Goal: Find specific page/section: Find specific page/section

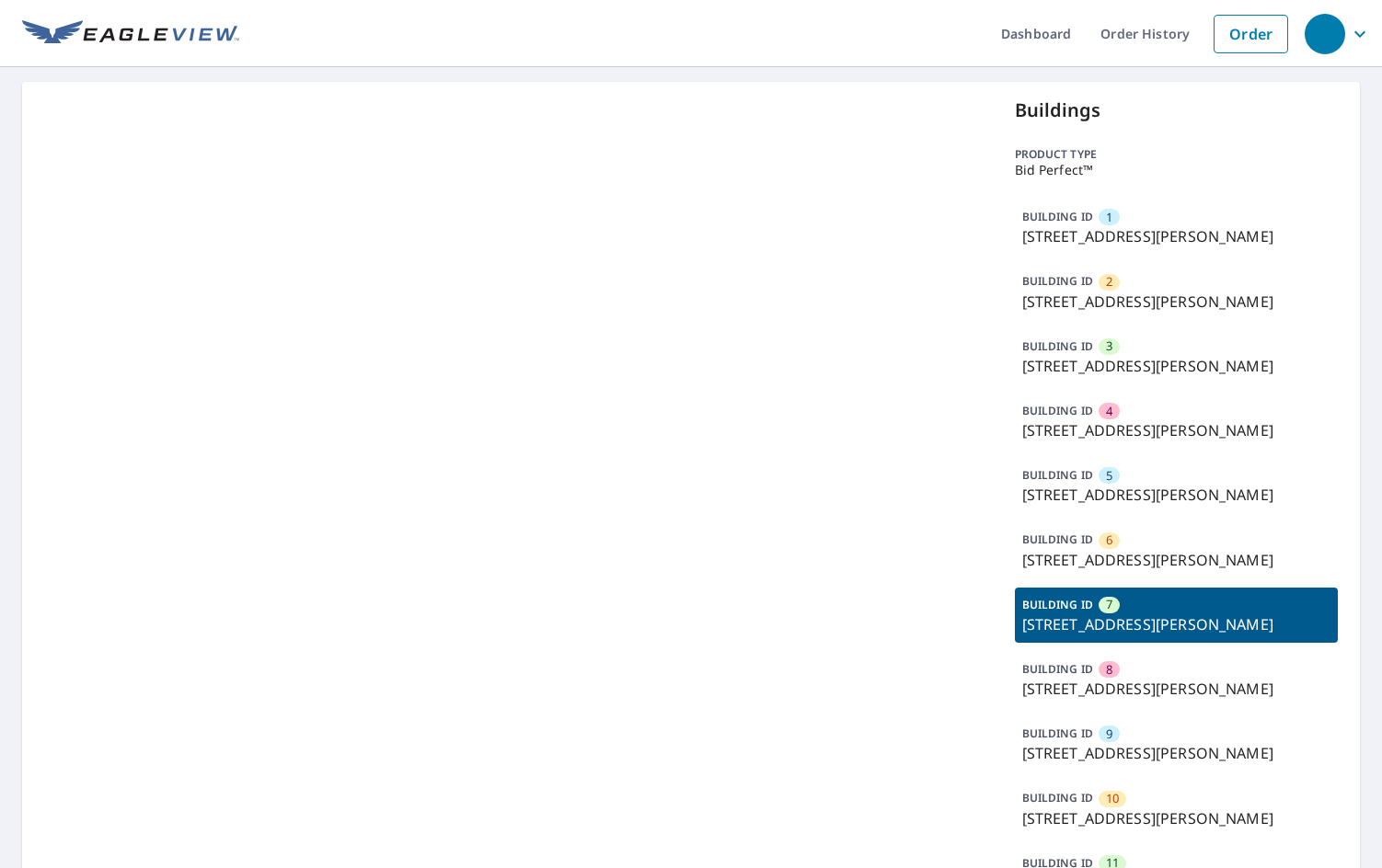
scroll to position [122, 0]
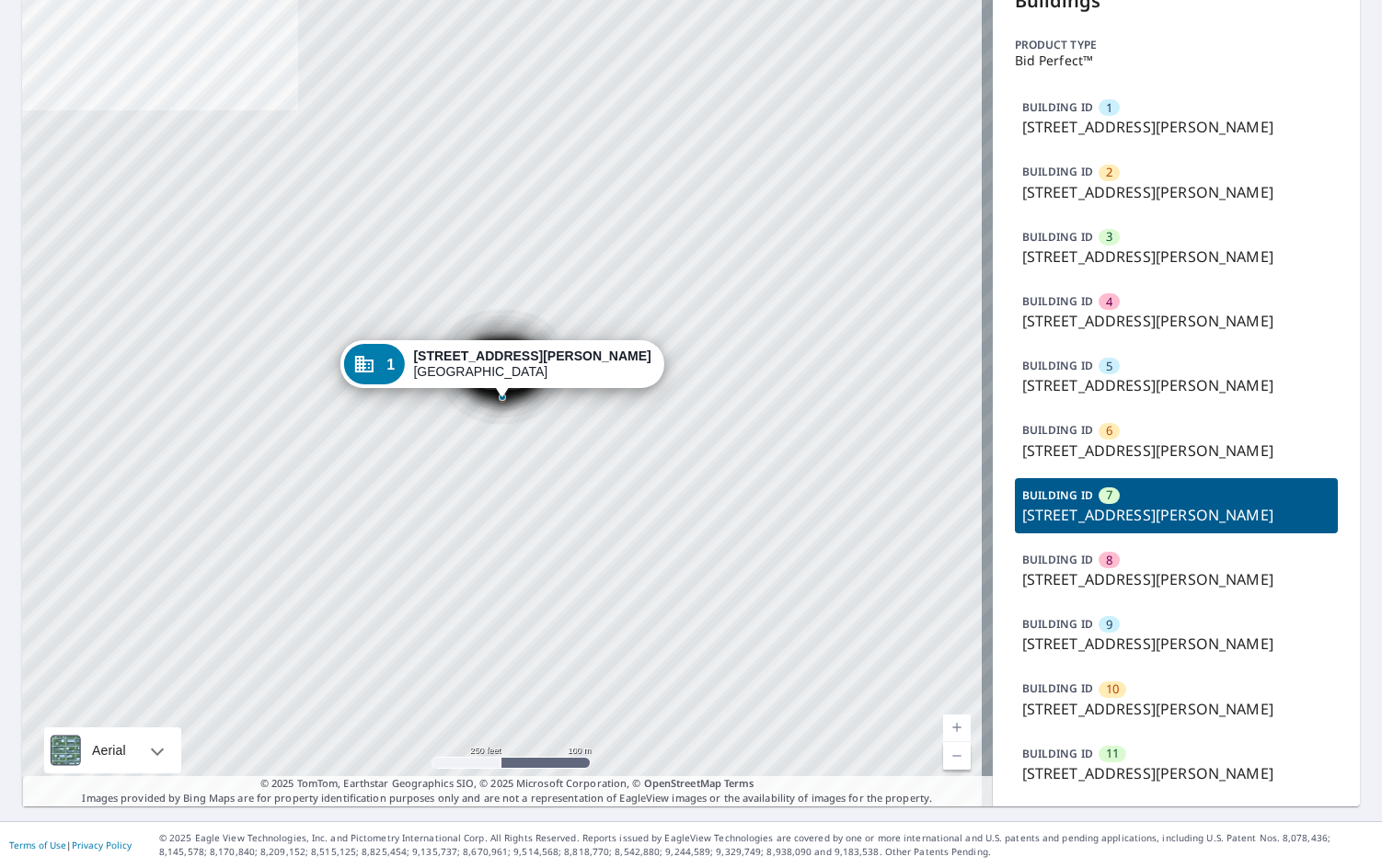
click at [1099, 522] on p "[STREET_ADDRESS][PERSON_NAME]" at bounding box center [1176, 514] width 309 height 22
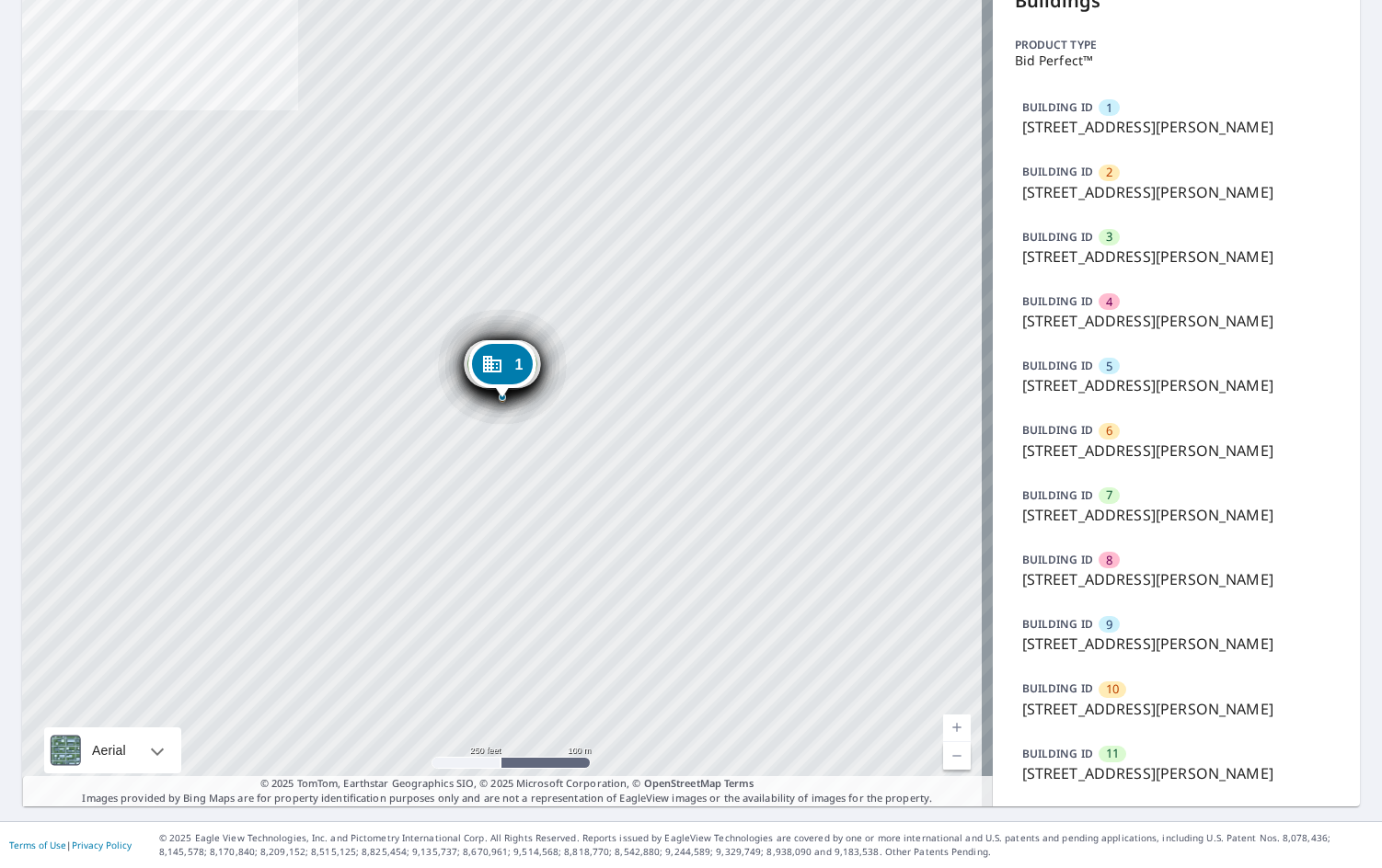
click at [1099, 522] on p "[STREET_ADDRESS][PERSON_NAME]" at bounding box center [1176, 514] width 309 height 22
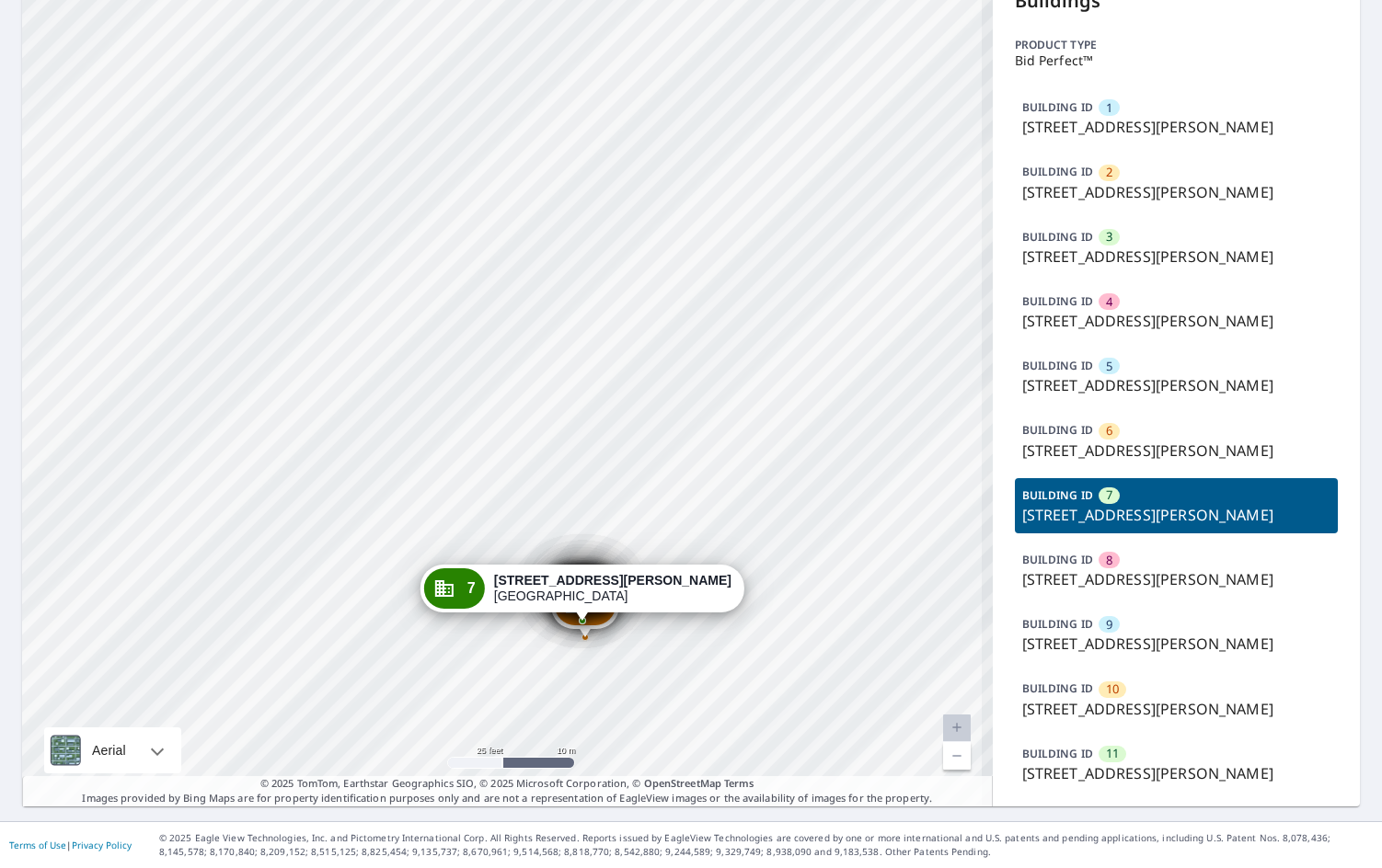
click at [1143, 419] on div "BUILDING ID 6 [STREET_ADDRESS][PERSON_NAME]" at bounding box center [1176, 439] width 324 height 55
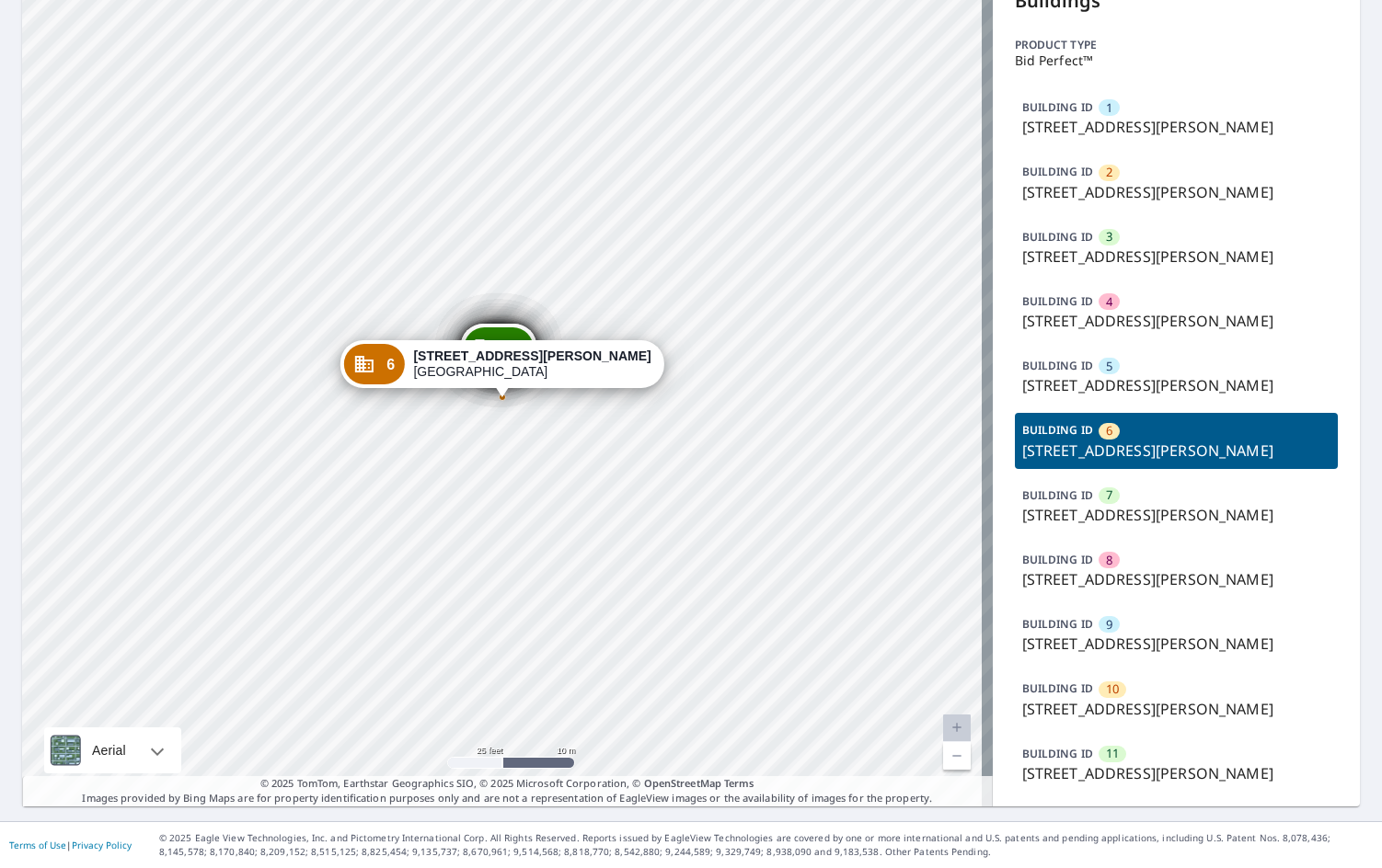
click at [1146, 330] on div "BUILDING ID 1 [STREET_ADDRESS][PERSON_NAME] BUILDING ID 2 [STREET_ADDRESS][PERS…" at bounding box center [1176, 440] width 324 height 701
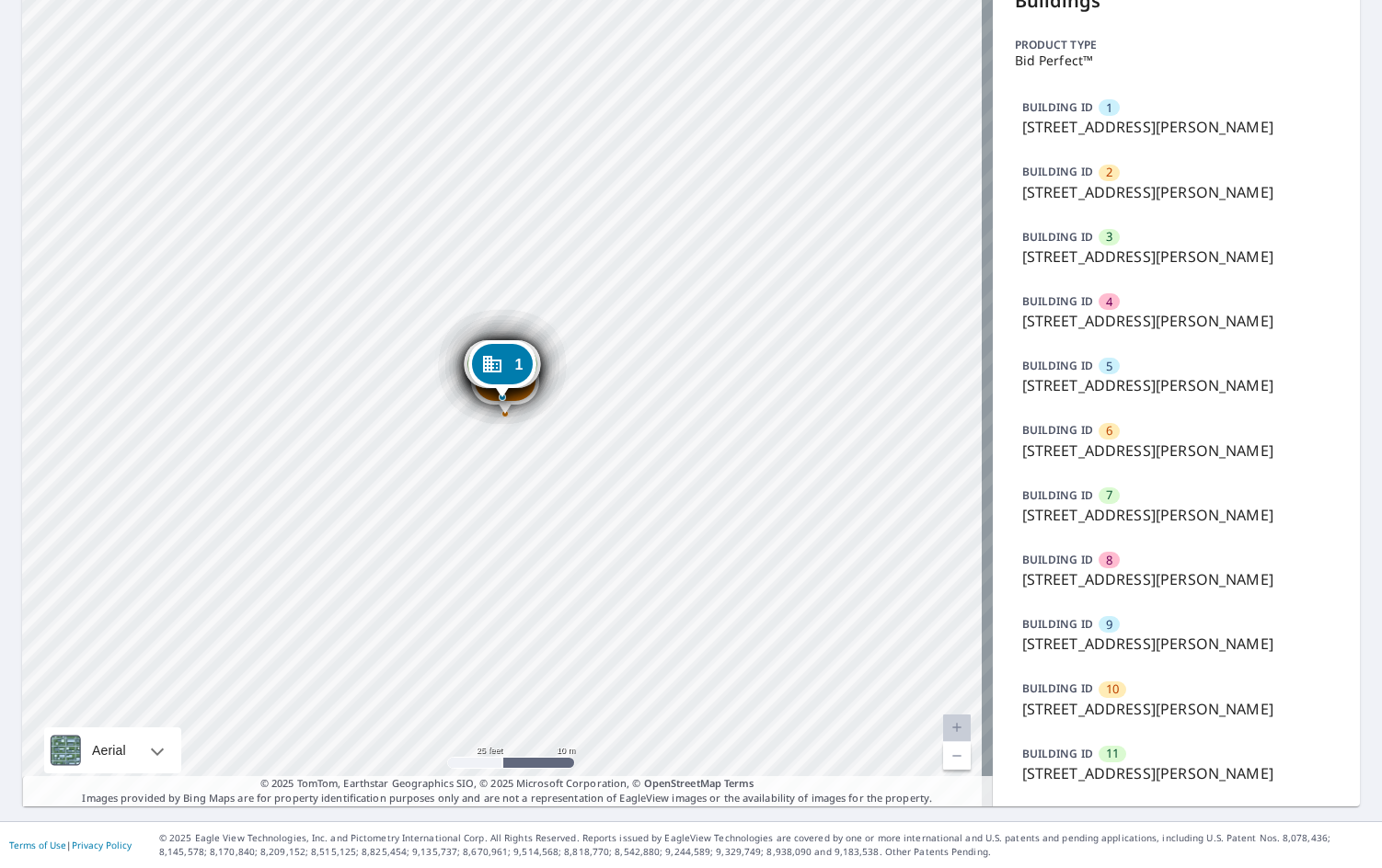
click at [1162, 284] on div "BUILDING ID 4 [STREET_ADDRESS][PERSON_NAME]" at bounding box center [1176, 311] width 324 height 55
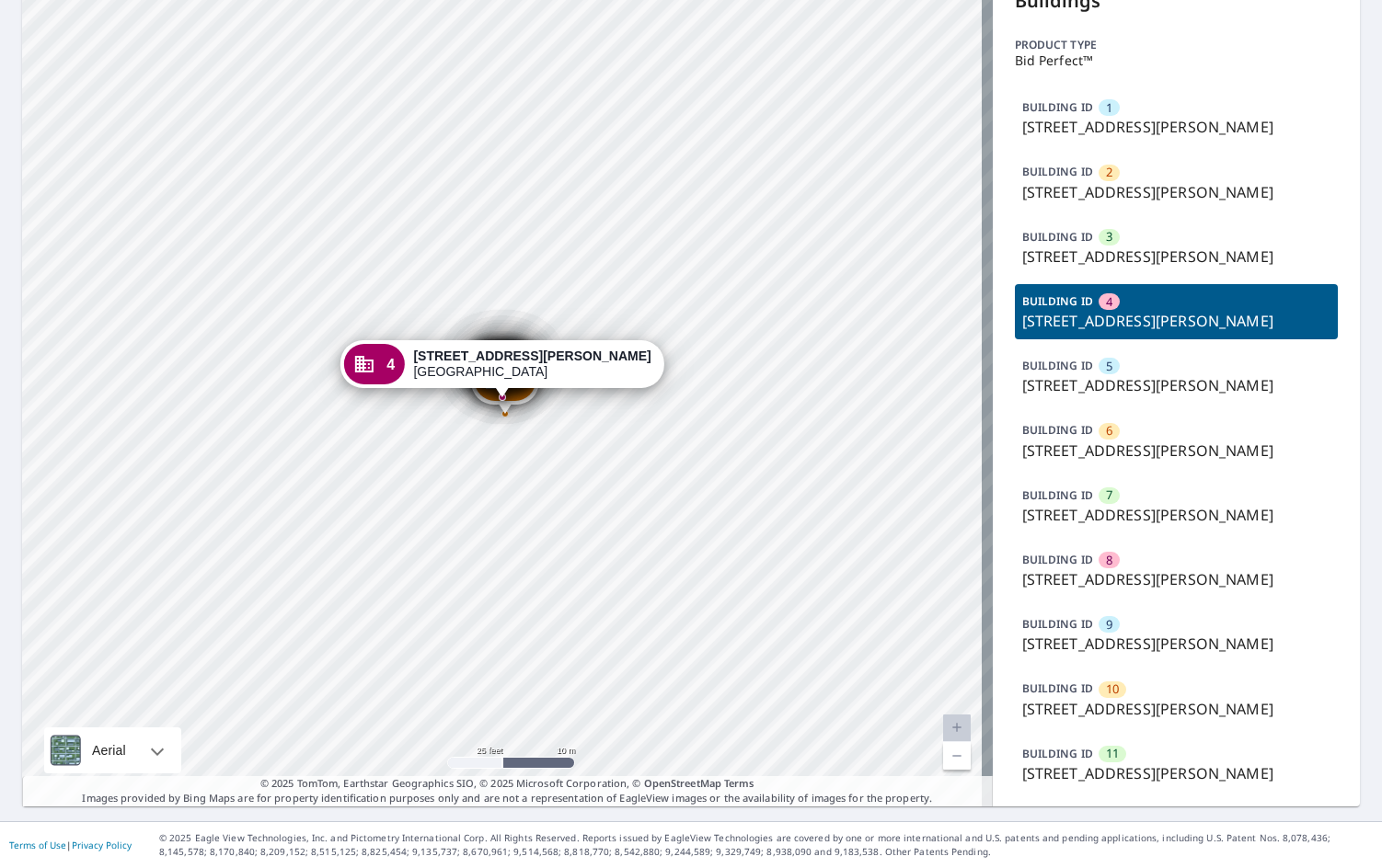
click at [1167, 223] on div "BUILDING ID 3 [STREET_ADDRESS][PERSON_NAME]" at bounding box center [1176, 247] width 324 height 55
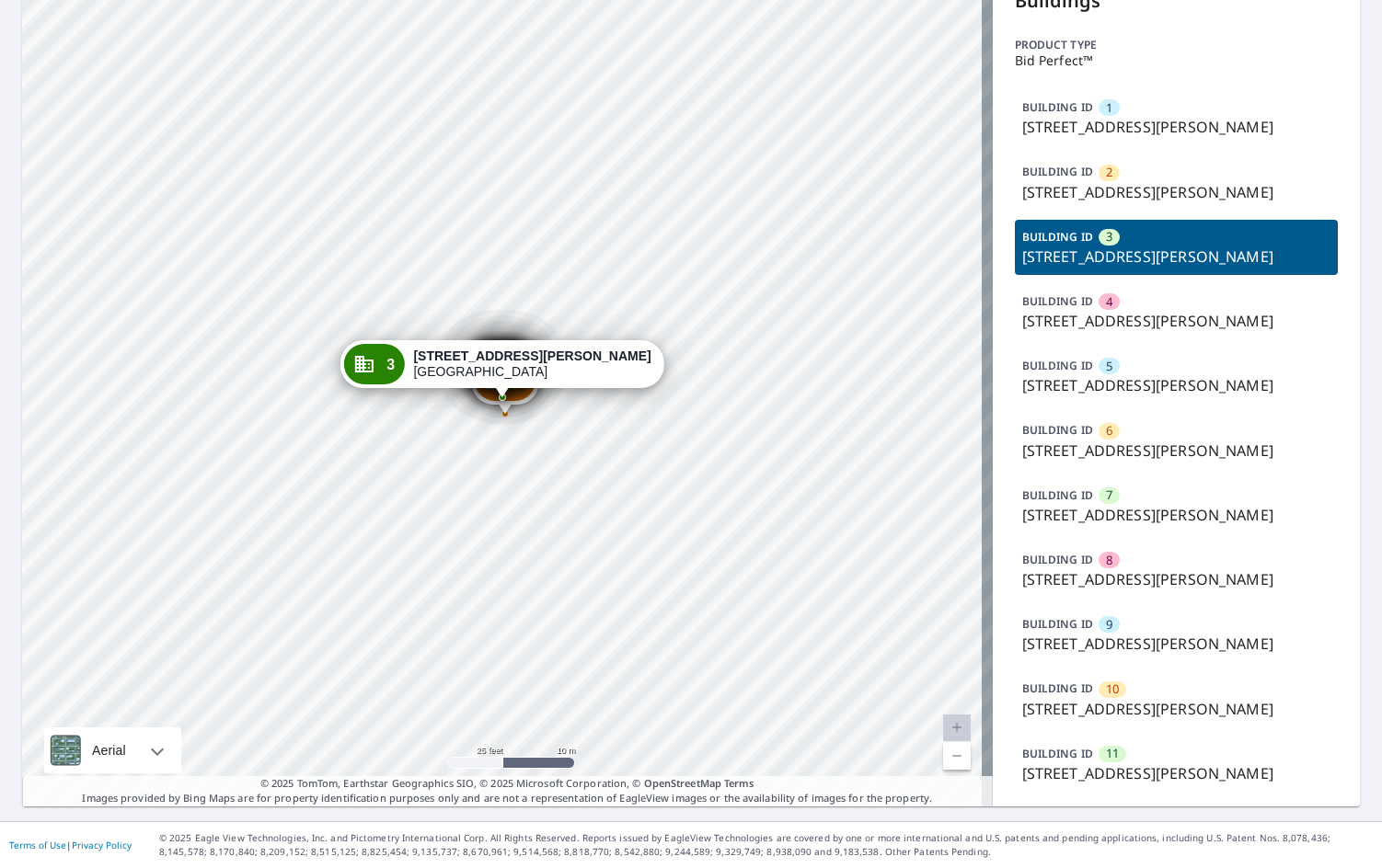
click at [1182, 349] on div "BUILDING ID 5 [STREET_ADDRESS][PERSON_NAME]" at bounding box center [1176, 376] width 324 height 55
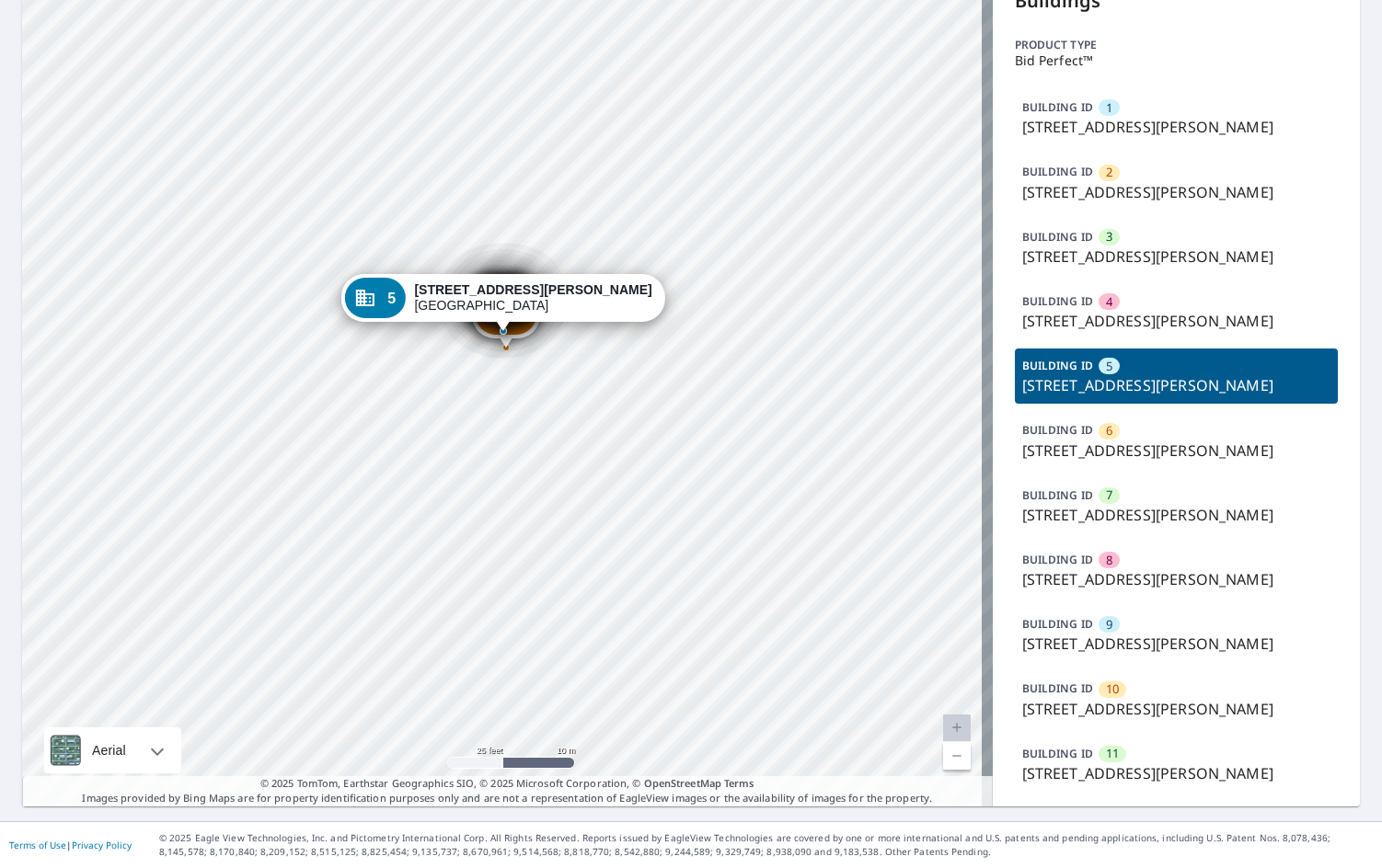
drag, startPoint x: 602, startPoint y: 467, endPoint x: 602, endPoint y: 445, distance: 22.0
click at [602, 445] on div "1 [STREET_ADDRESS][PERSON_NAME] 2 [STREET_ADDRESS][PERSON_NAME] 3 [STREET_ADDRE…" at bounding box center [507, 389] width 970 height 834
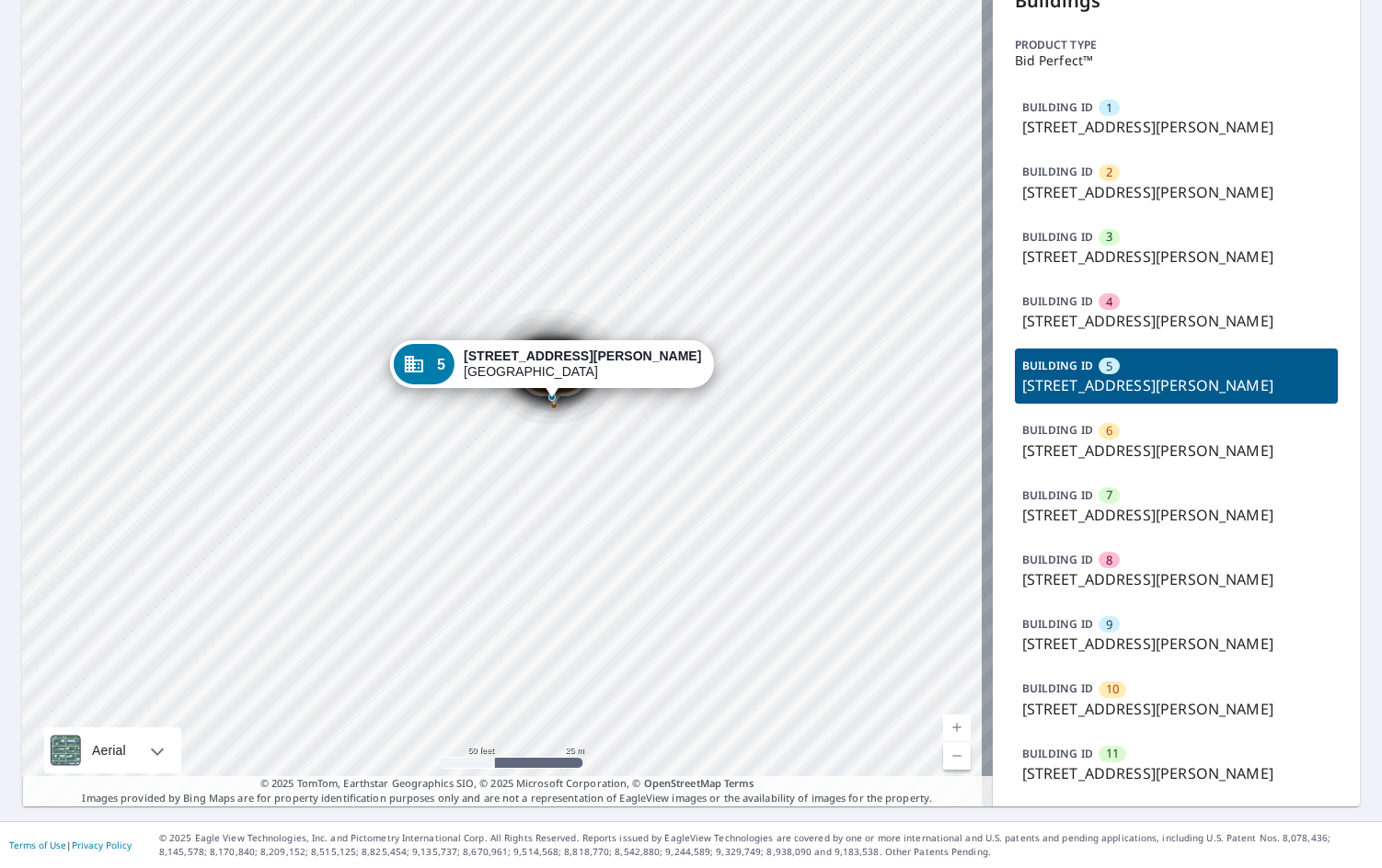
click at [1061, 123] on p "[STREET_ADDRESS][PERSON_NAME]" at bounding box center [1176, 127] width 309 height 22
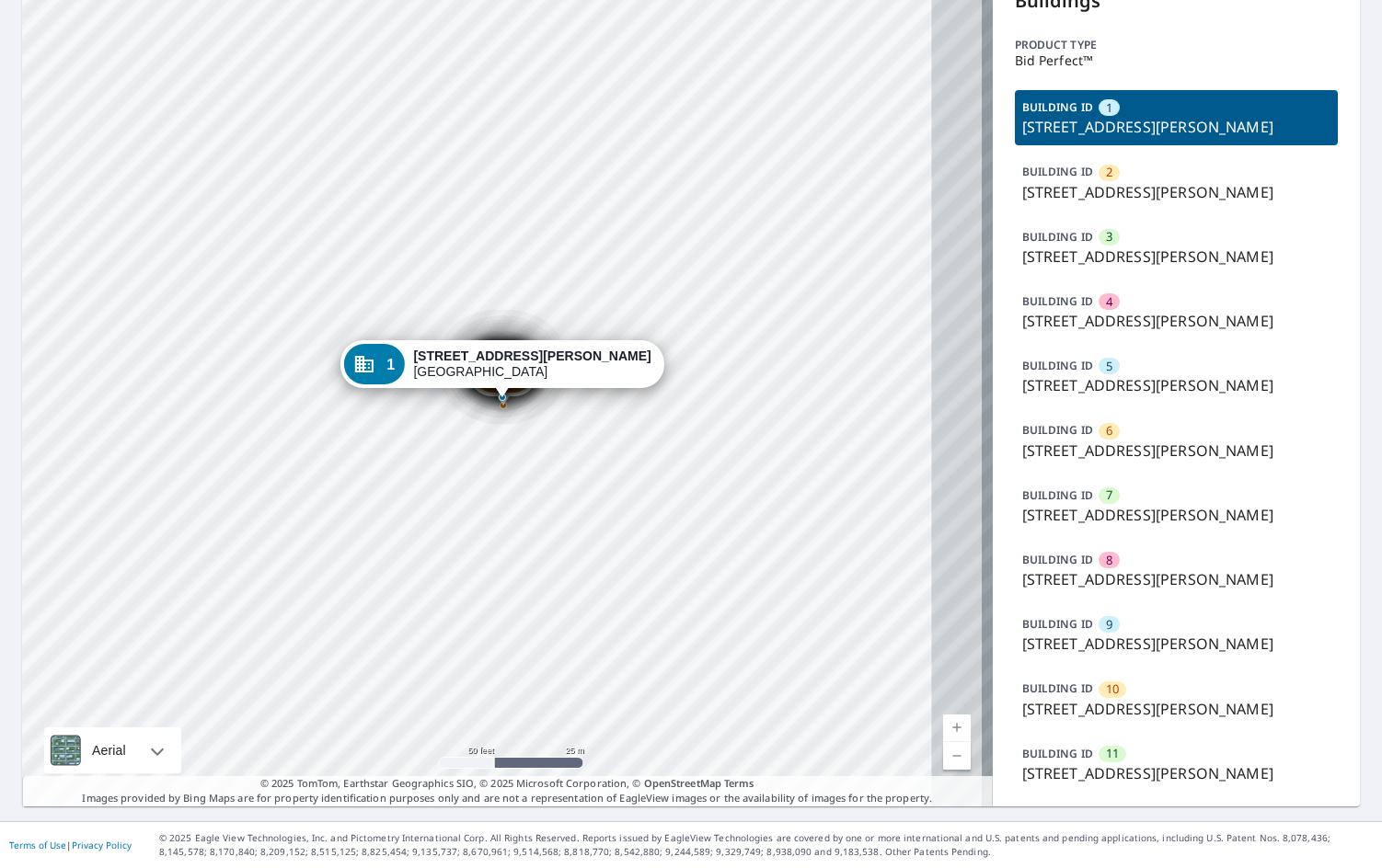
click at [1084, 184] on p "[STREET_ADDRESS][PERSON_NAME]" at bounding box center [1176, 192] width 309 height 22
